Goal: Check status: Check status

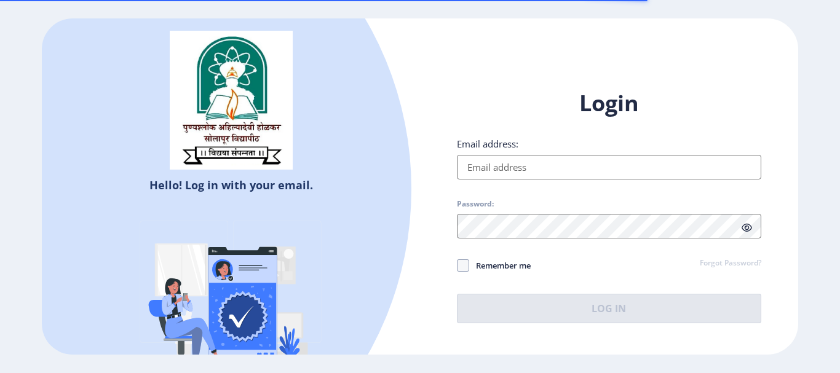
drag, startPoint x: 0, startPoint y: 0, endPoint x: 509, endPoint y: 165, distance: 535.2
click at [509, 165] on input "Email address:" at bounding box center [609, 167] width 304 height 25
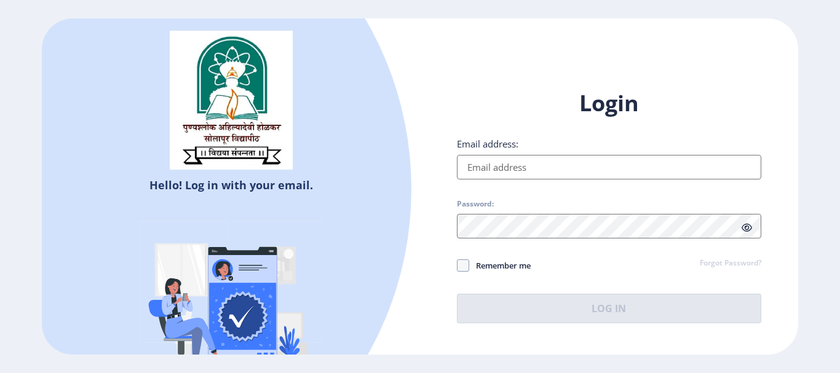
type input "[EMAIL_ADDRESS][DOMAIN_NAME]"
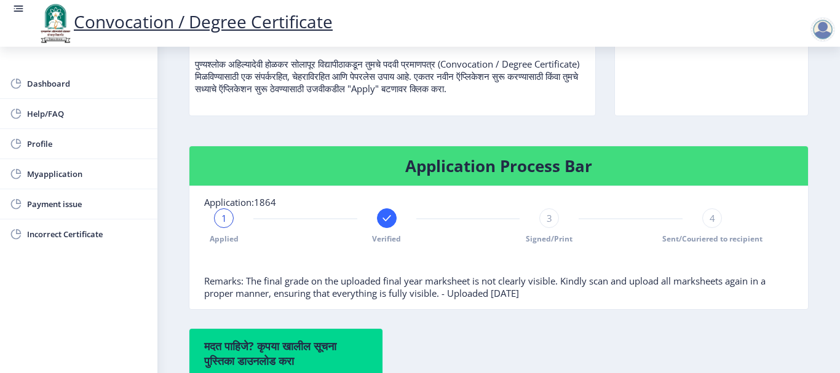
scroll to position [218, 0]
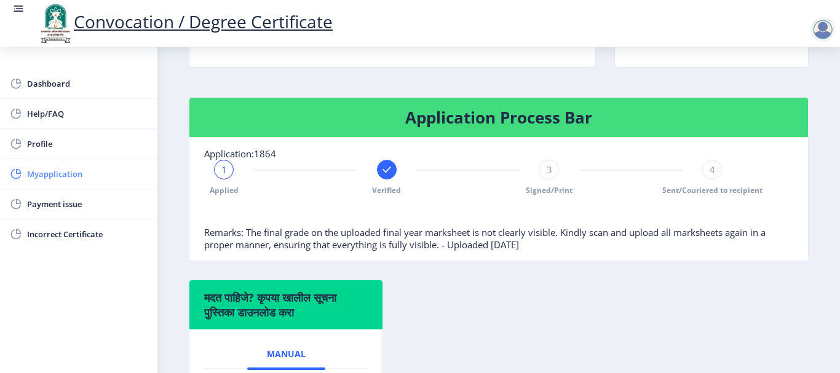
click at [52, 167] on span "Myapplication" at bounding box center [87, 174] width 121 height 15
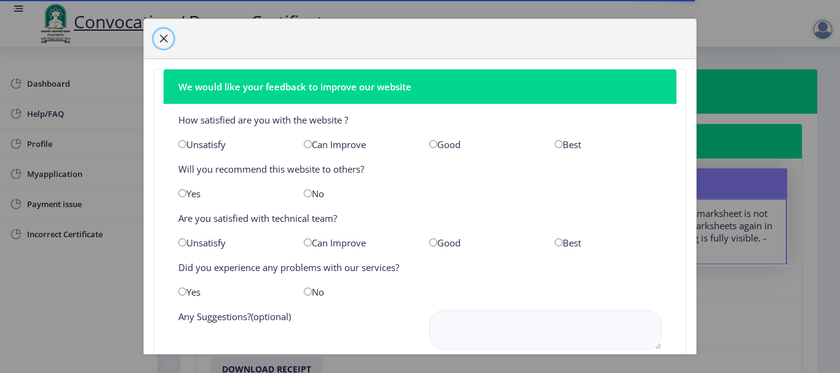
click at [158, 42] on button "button" at bounding box center [164, 39] width 20 height 20
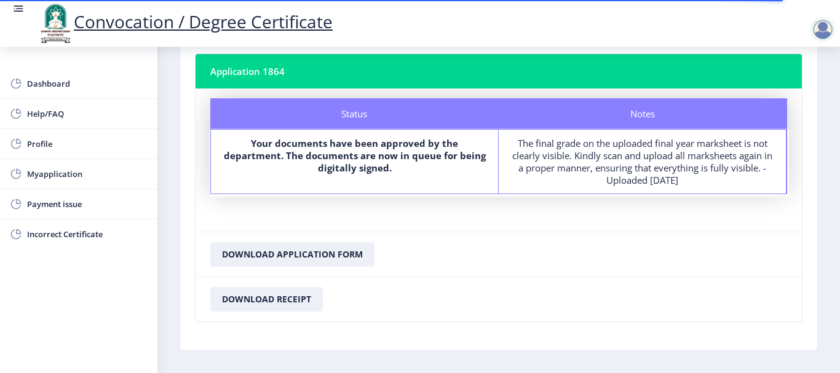
scroll to position [39, 0]
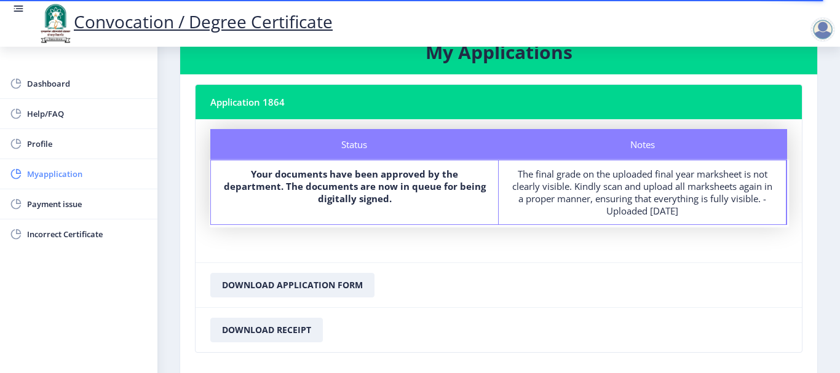
click at [60, 173] on span "Myapplication" at bounding box center [87, 174] width 121 height 15
click at [57, 178] on span "Myapplication" at bounding box center [87, 174] width 121 height 15
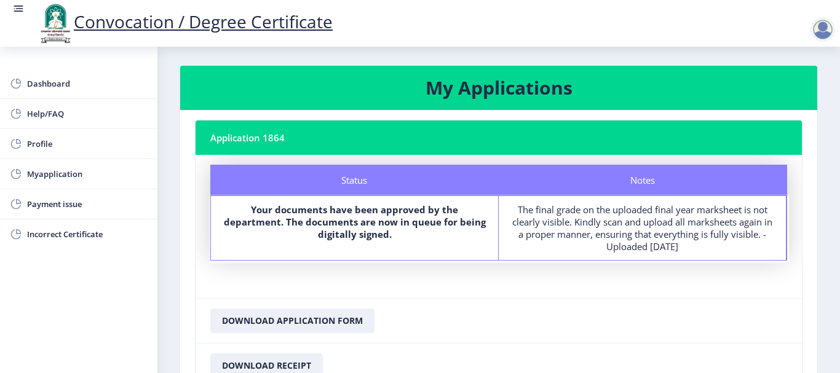
scroll to position [0, 0]
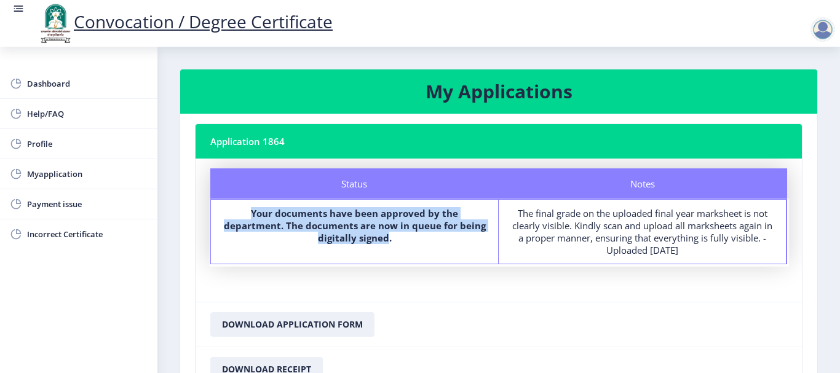
drag, startPoint x: 368, startPoint y: 239, endPoint x: 221, endPoint y: 217, distance: 148.5
click at [221, 217] on div "Status Your documents have been approved by the department. The documents are n…" at bounding box center [355, 232] width 288 height 64
click at [270, 217] on b "Your documents have been approved by the department. The documents are now in q…" at bounding box center [355, 225] width 262 height 37
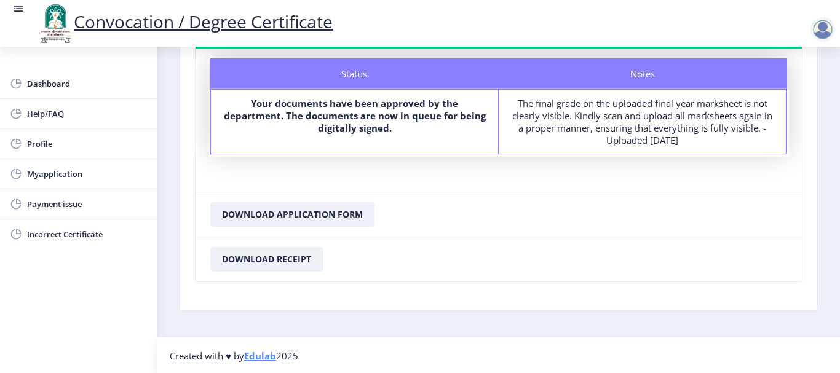
scroll to position [111, 0]
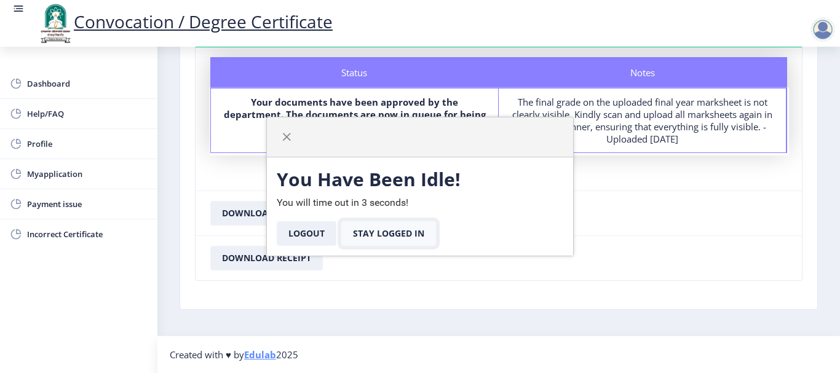
click at [373, 237] on button "Stay Logged In" at bounding box center [388, 233] width 95 height 25
click at [393, 230] on button "Stay Logged In" at bounding box center [388, 233] width 95 height 25
